Goal: Communication & Community: Connect with others

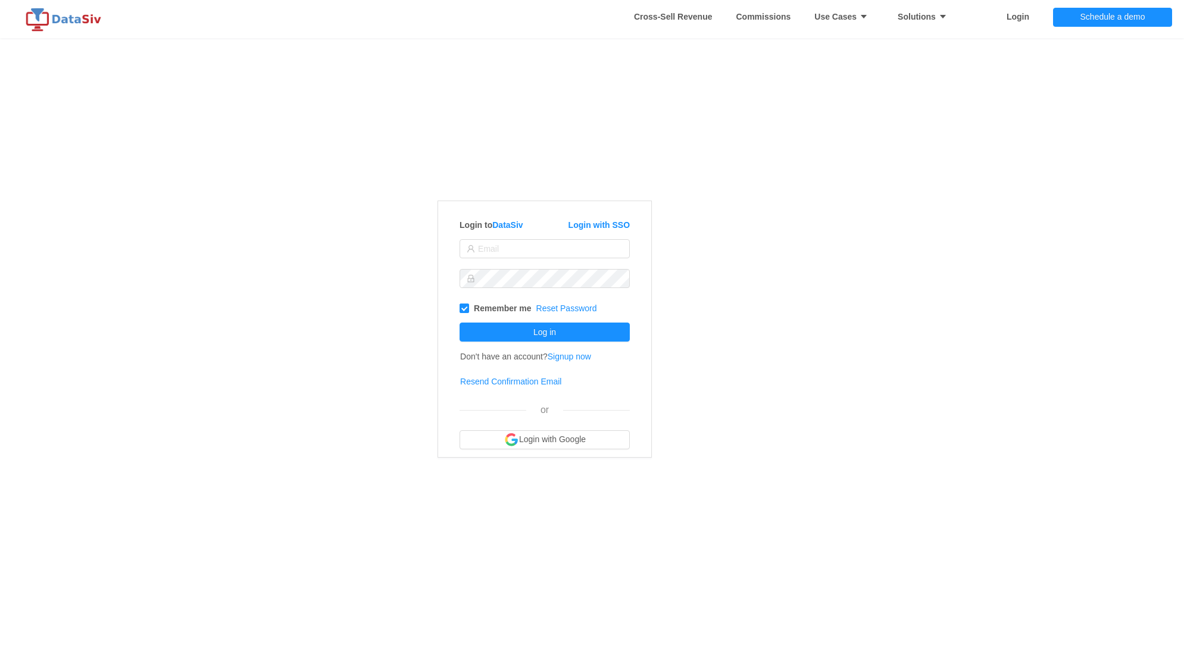
type input "ty.raia@nozominetworks.com"
click at [505, 331] on button "Log in" at bounding box center [544, 332] width 170 height 19
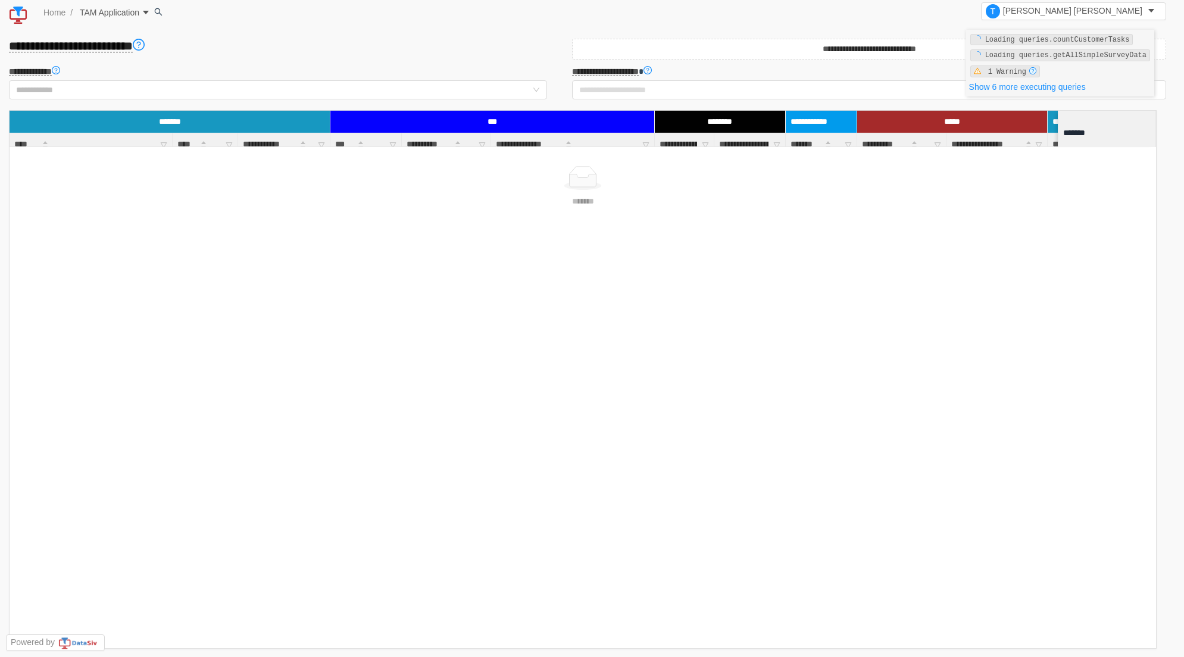
click at [134, 11] on span "TAM Application" at bounding box center [108, 13] width 62 height 10
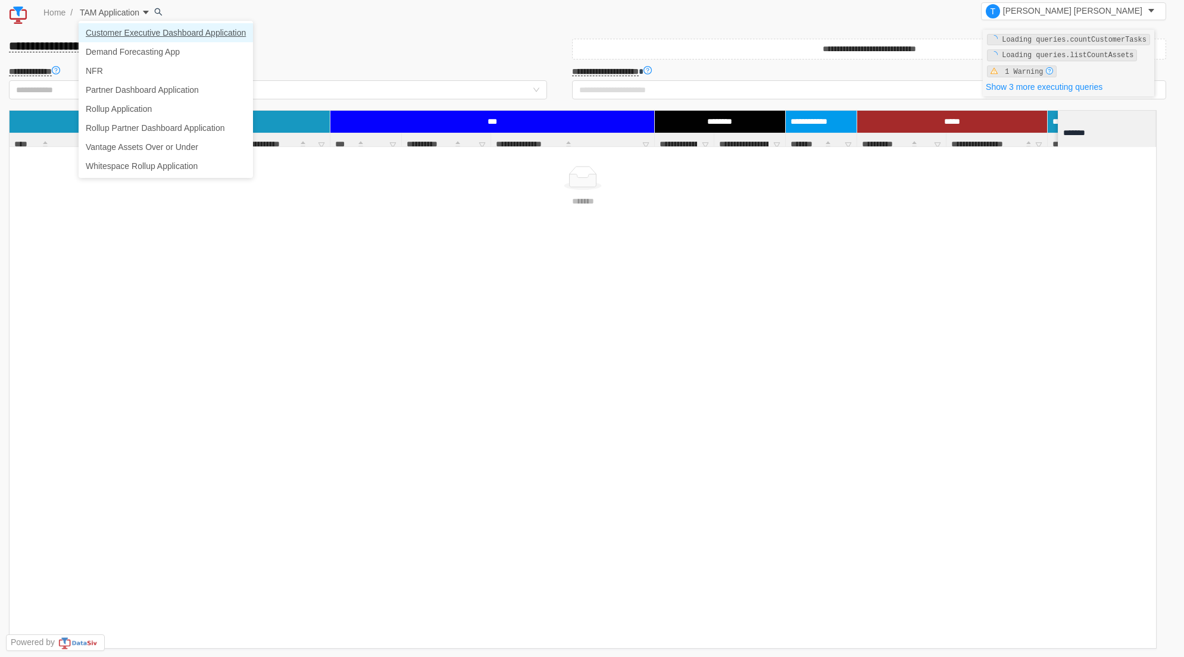
click at [146, 33] on link "Customer Executive Dashboard Application" at bounding box center [166, 32] width 174 height 19
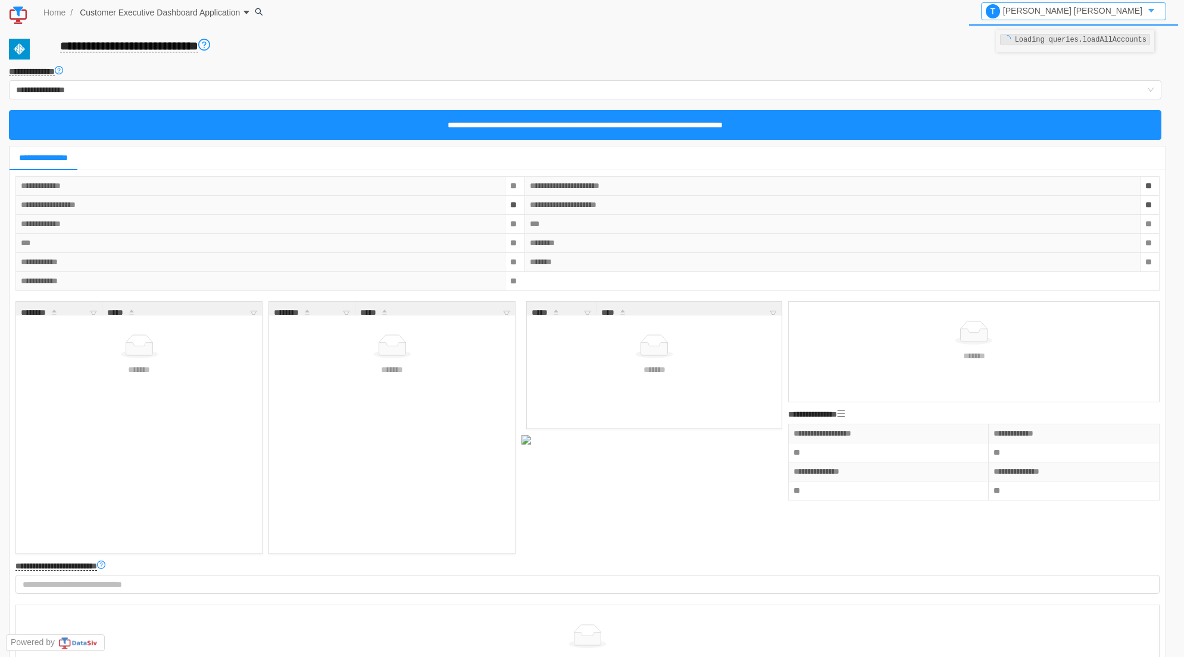
click at [1151, 15] on button "T [PERSON_NAME]" at bounding box center [1073, 11] width 185 height 18
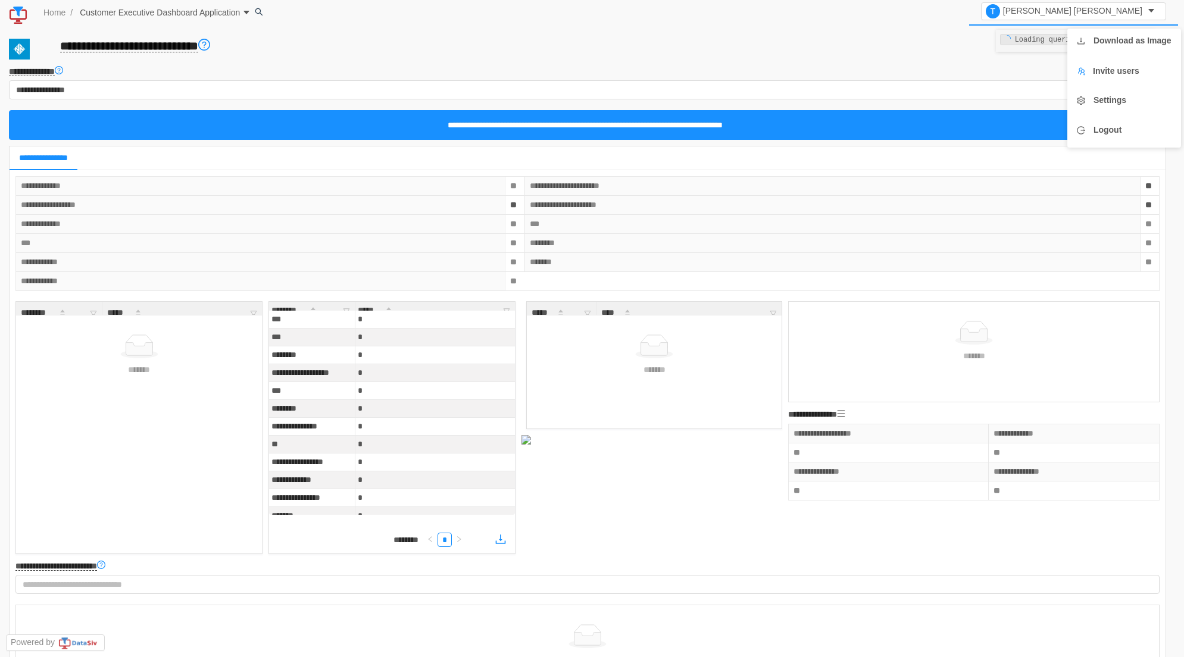
click at [1132, 66] on strong "Invite users" at bounding box center [1116, 71] width 46 height 10
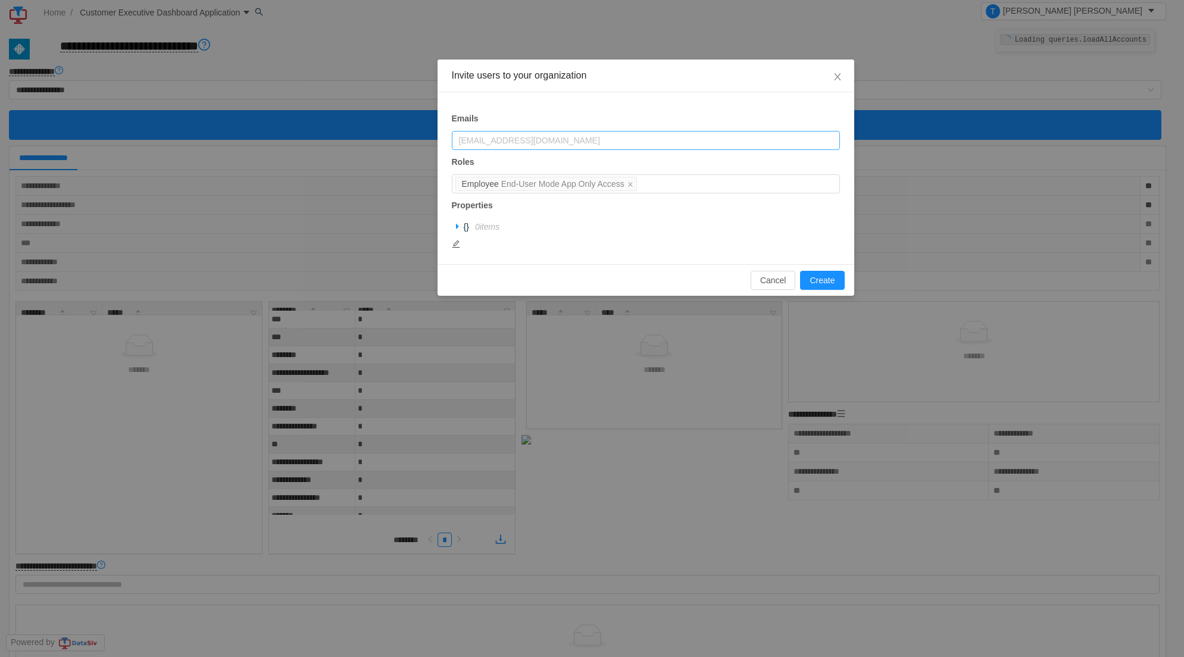
click at [537, 141] on div "[EMAIL_ADDRESS][DOMAIN_NAME]" at bounding box center [643, 140] width 368 height 12
paste input "[PERSON_NAME][EMAIL_ADDRESS][PERSON_NAME][DOMAIN_NAME]"
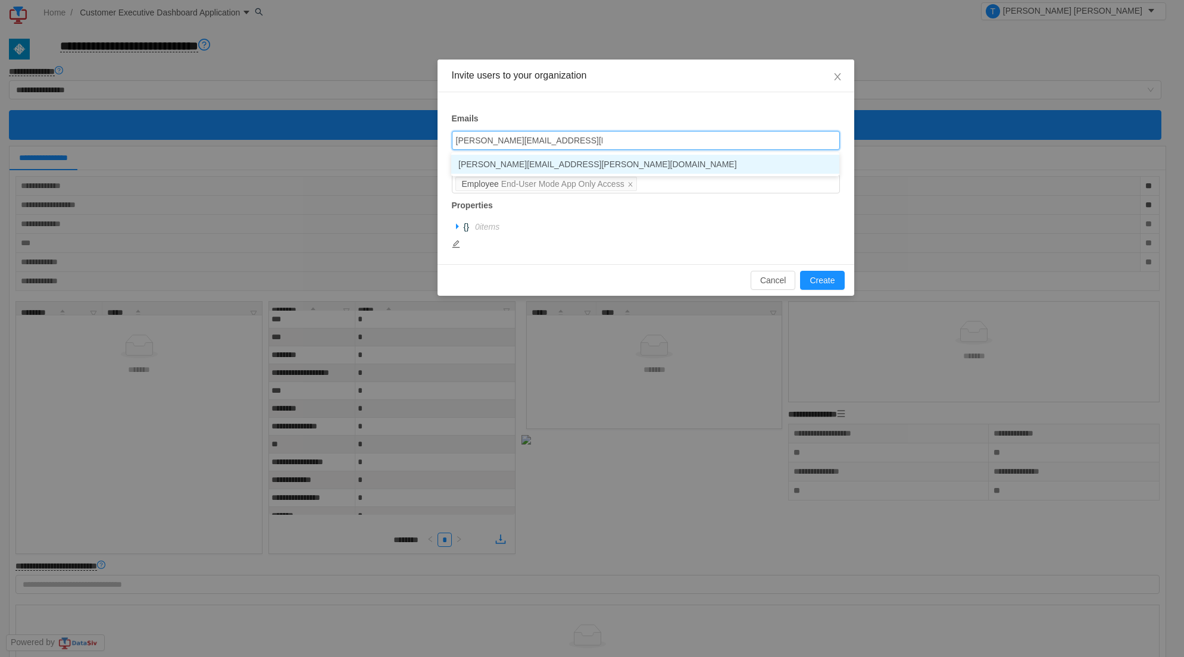
type input "[PERSON_NAME][EMAIL_ADDRESS][PERSON_NAME][DOMAIN_NAME]"
click at [606, 101] on div "Emails [EMAIL_ADDRESS][DOMAIN_NAME] [PERSON_NAME][DOMAIN_NAME][EMAIL_ADDRESS][P…" at bounding box center [645, 178] width 417 height 172
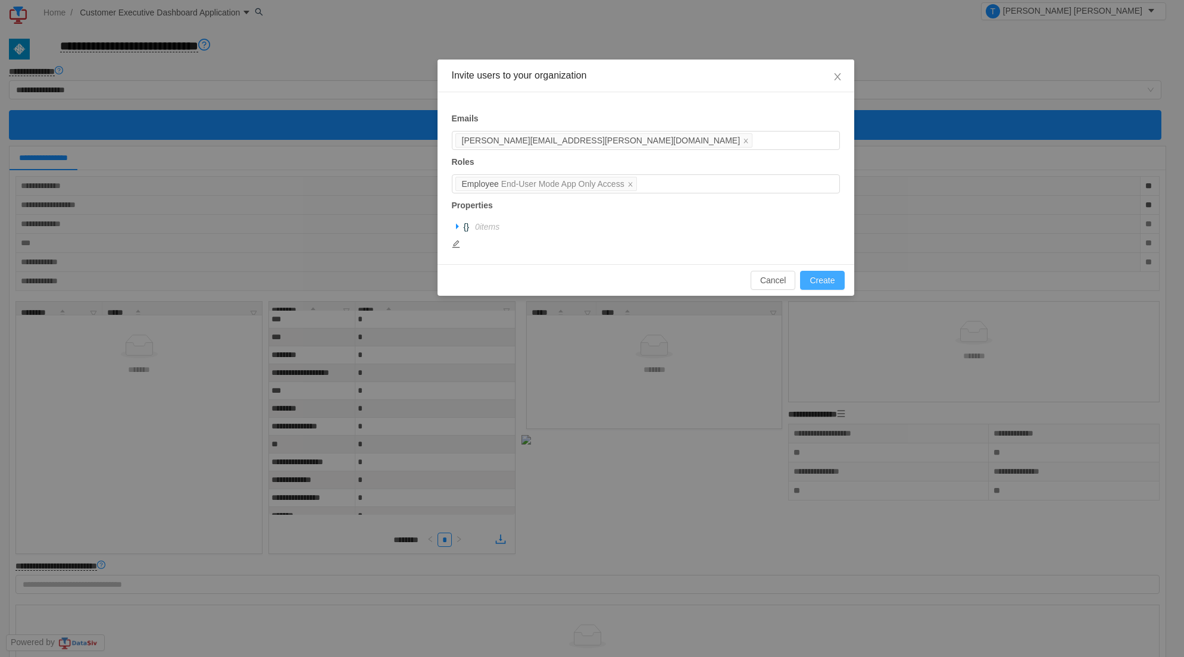
click at [825, 280] on button "Create" at bounding box center [822, 280] width 44 height 19
